Goal: Check status: Check status

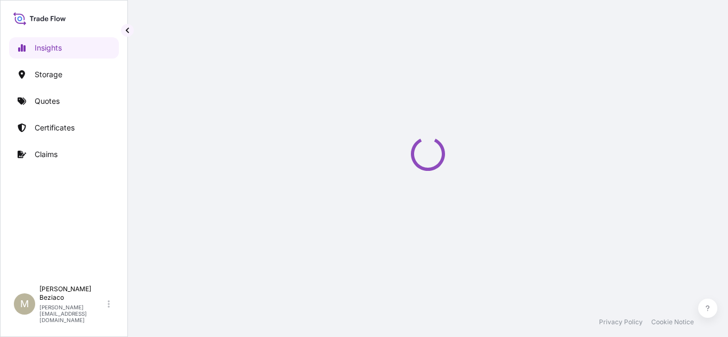
select select "2025"
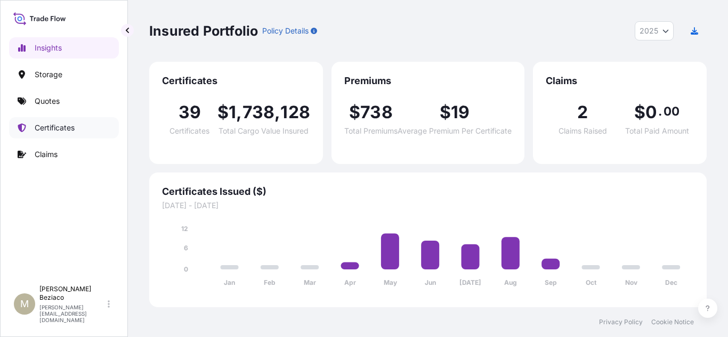
click at [61, 125] on p "Certificates" at bounding box center [55, 128] width 40 height 11
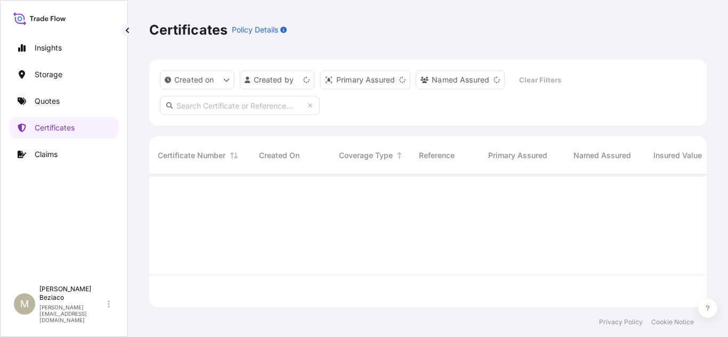
scroll to position [131, 549]
click at [61, 103] on link "Quotes" at bounding box center [64, 101] width 110 height 21
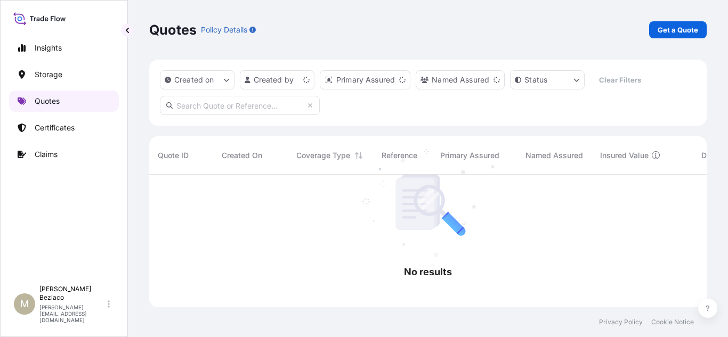
scroll to position [131, 549]
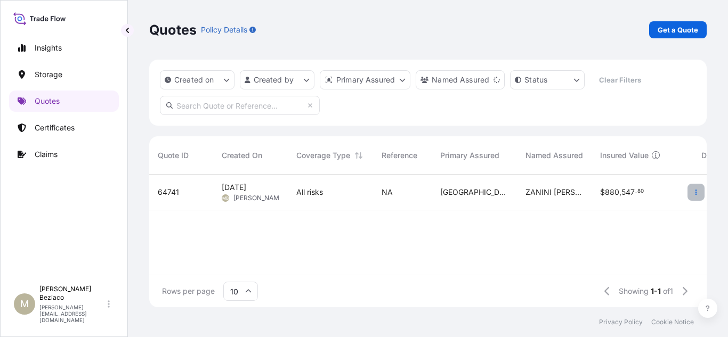
click at [696, 188] on button "button" at bounding box center [695, 192] width 17 height 17
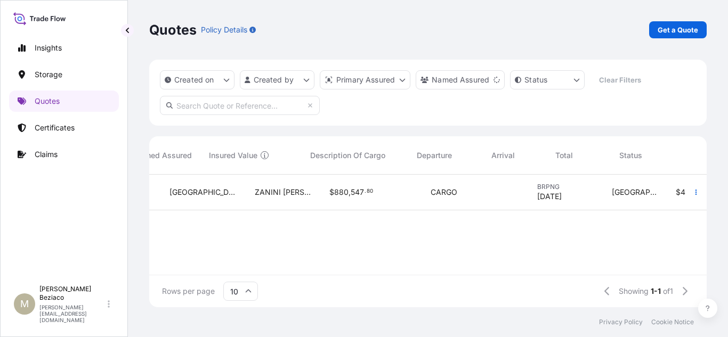
scroll to position [0, 391]
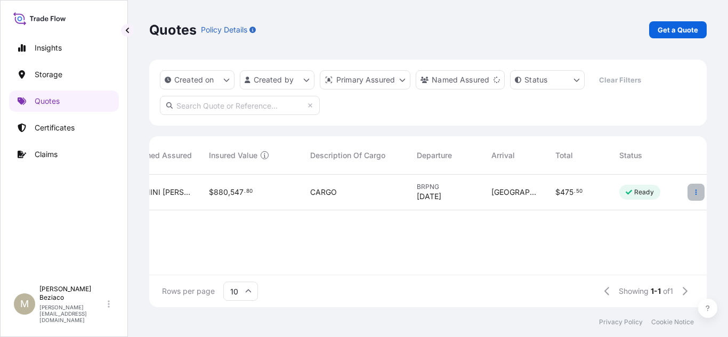
click at [695, 197] on button "button" at bounding box center [695, 192] width 17 height 17
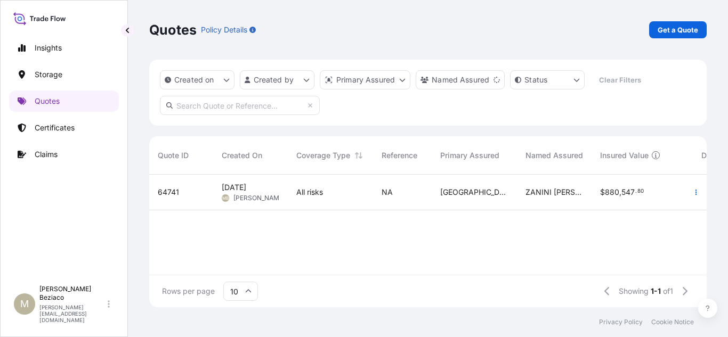
click at [185, 192] on div "64741" at bounding box center [181, 192] width 47 height 11
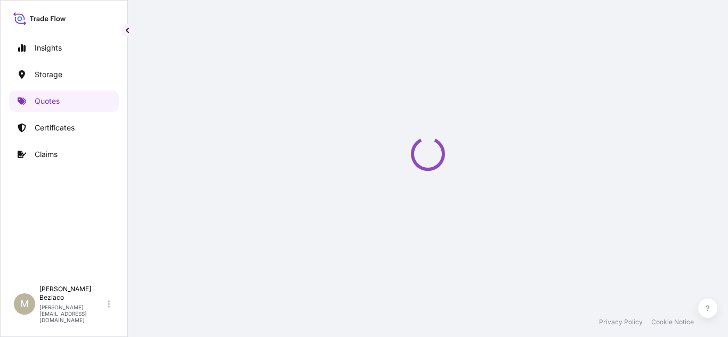
select select "Water"
